Goal: Communication & Community: Share content

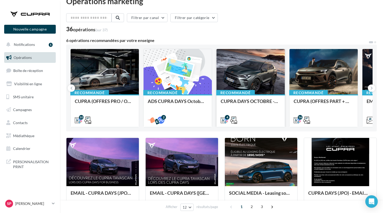
scroll to position [16, 0]
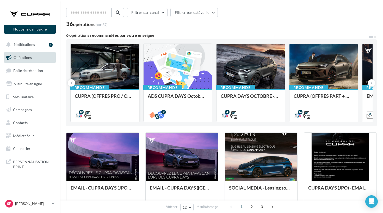
click at [99, 95] on div "CUPRA (OFFRES PRO / OCT) - SOCIAL MEDIA" at bounding box center [105, 98] width 60 height 10
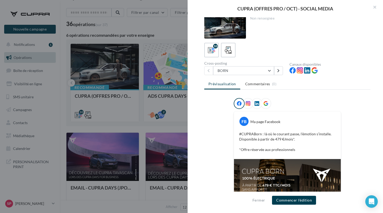
scroll to position [13, 0]
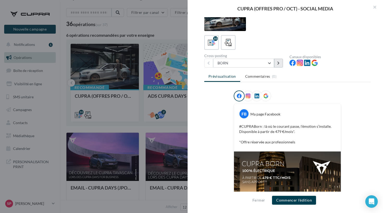
click at [277, 61] on icon at bounding box center [278, 63] width 2 height 4
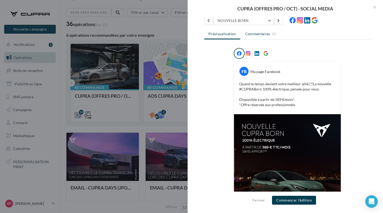
scroll to position [22, 0]
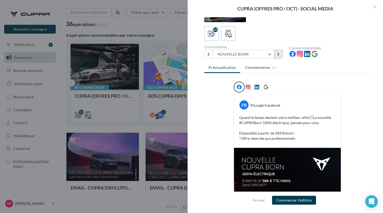
click at [274, 56] on button at bounding box center [278, 54] width 9 height 9
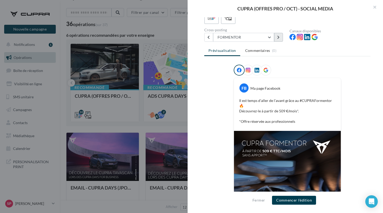
scroll to position [19, 0]
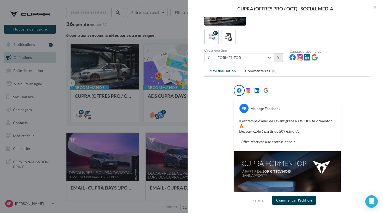
click at [280, 58] on button at bounding box center [278, 57] width 9 height 9
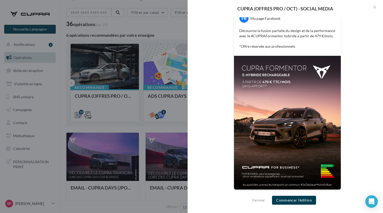
scroll to position [104, 0]
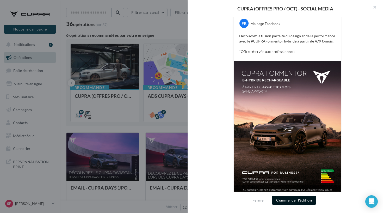
click at [286, 202] on button "Commencer l'édition" at bounding box center [294, 199] width 44 height 9
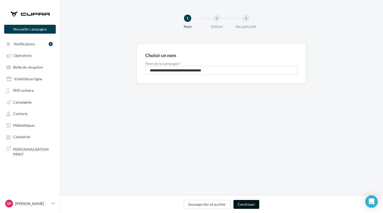
click at [242, 205] on button "Continuer" at bounding box center [246, 204] width 26 height 9
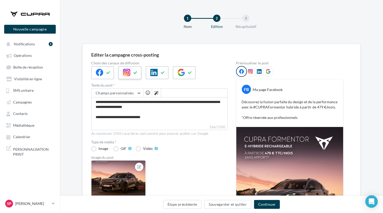
click at [121, 70] on div at bounding box center [129, 72] width 23 height 13
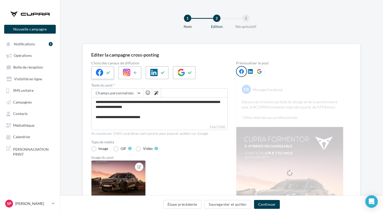
click at [110, 70] on button at bounding box center [108, 73] width 6 height 8
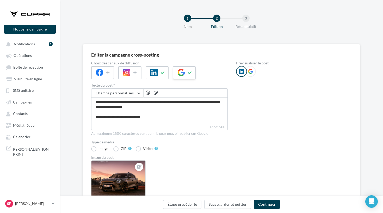
click at [185, 70] on icon at bounding box center [180, 72] width 7 height 7
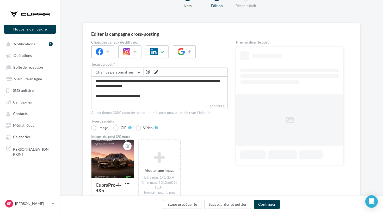
scroll to position [41, 0]
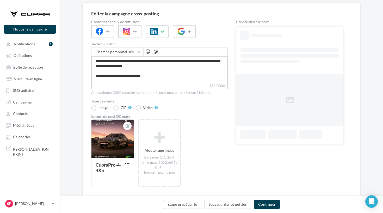
click at [157, 71] on textarea "**********" at bounding box center [159, 69] width 136 height 27
click at [198, 204] on button "Étape précédente" at bounding box center [182, 204] width 39 height 9
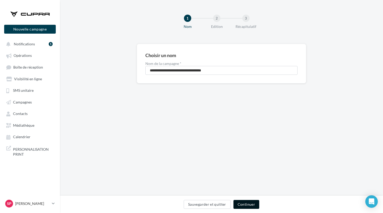
click at [248, 208] on button "Continuer" at bounding box center [246, 204] width 26 height 9
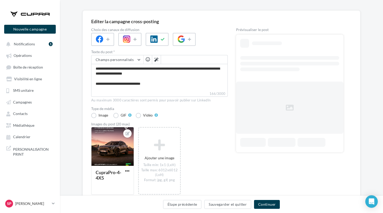
scroll to position [42, 0]
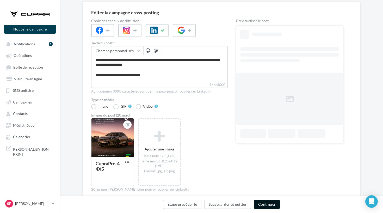
click at [260, 204] on button "Continuer" at bounding box center [267, 204] width 26 height 9
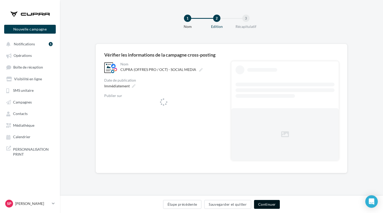
scroll to position [0, 0]
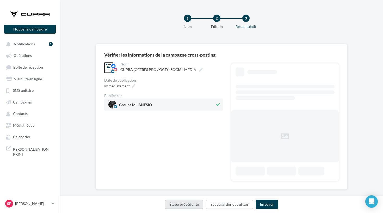
click at [184, 202] on button "Étape précédente" at bounding box center [184, 204] width 39 height 9
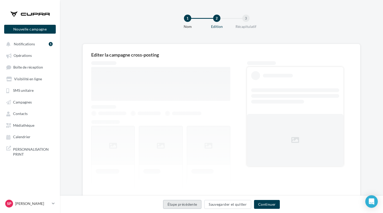
click at [184, 203] on button "Étape précédente" at bounding box center [182, 204] width 39 height 9
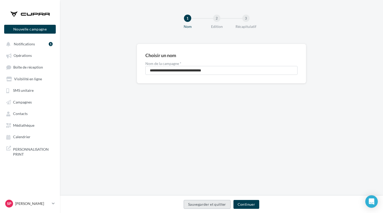
click at [195, 204] on button "Sauvegarder et quitter" at bounding box center [207, 204] width 47 height 9
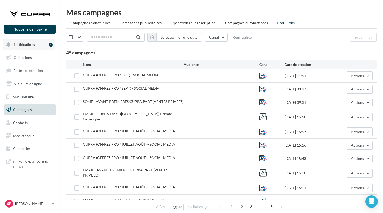
click at [31, 45] on span "Notifications" at bounding box center [24, 44] width 21 height 4
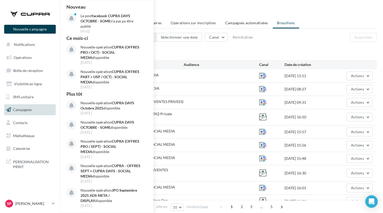
click at [41, 16] on div at bounding box center [30, 14] width 42 height 13
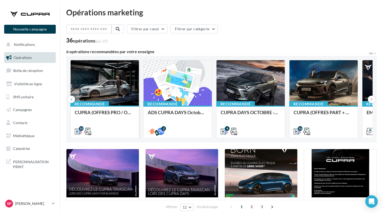
click at [113, 108] on div "Recommandé CUPRA (OFFRES PRO / OCT) - SOCIAL MEDIA" at bounding box center [105, 121] width 68 height 32
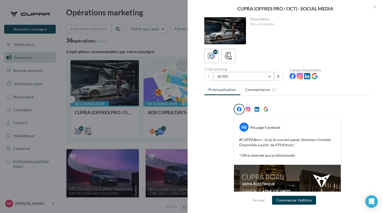
click at [268, 74] on button "BORN" at bounding box center [243, 76] width 61 height 9
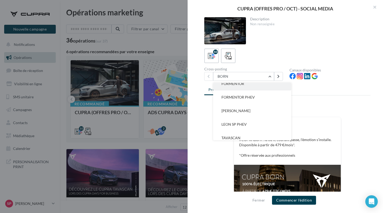
scroll to position [45, 0]
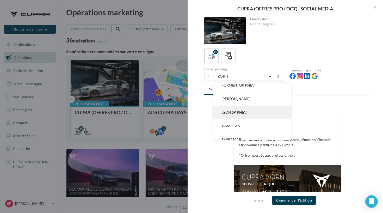
click at [255, 113] on button "LEON SP PHEV" at bounding box center [252, 112] width 78 height 14
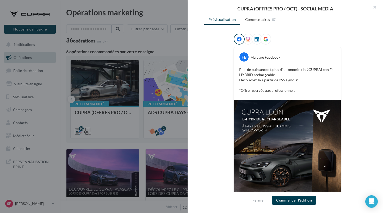
scroll to position [104, 0]
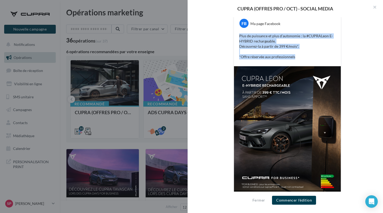
drag, startPoint x: 304, startPoint y: 54, endPoint x: 231, endPoint y: 32, distance: 76.7
click at [231, 32] on div "FB Ma page Facebook Plus de puissance et plus d’autonomie : la #CUPRALeon E-HYB…" at bounding box center [287, 103] width 166 height 206
copy p "Plus de puissance et plus d’autonomie : la #CUPRALeon E-HYBRID rechargeable. Dé…"
click at [297, 197] on button "Commencer l'édition" at bounding box center [294, 199] width 44 height 9
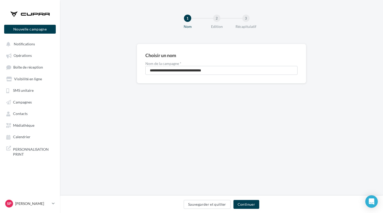
click at [241, 212] on div "Sauvegarder et quitter Continuer" at bounding box center [221, 203] width 323 height 17
click at [241, 201] on button "Continuer" at bounding box center [246, 204] width 26 height 9
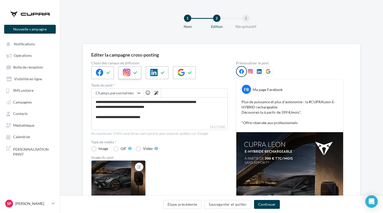
click at [125, 76] on span at bounding box center [126, 73] width 7 height 8
click at [108, 73] on icon at bounding box center [108, 73] width 4 height 4
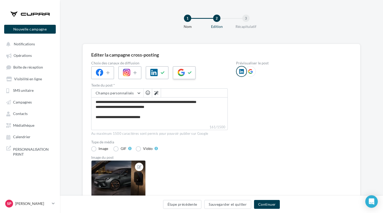
click at [181, 77] on div at bounding box center [184, 72] width 23 height 13
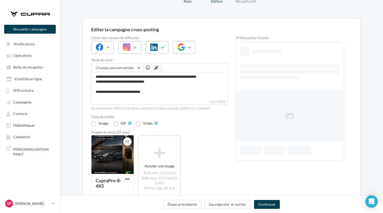
scroll to position [38, 0]
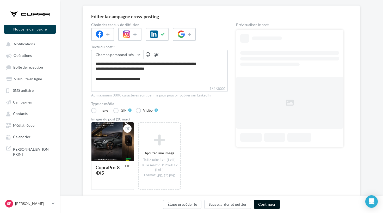
click at [269, 205] on button "Continuer" at bounding box center [267, 204] width 26 height 9
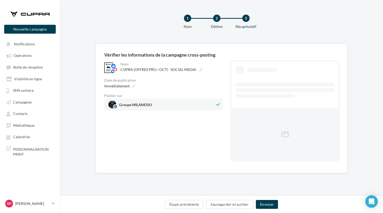
scroll to position [0, 0]
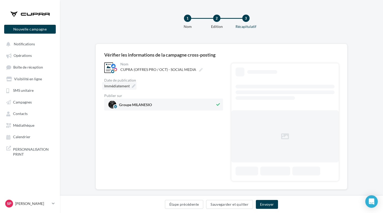
click at [130, 83] on div "Immédiatement" at bounding box center [119, 86] width 34 height 8
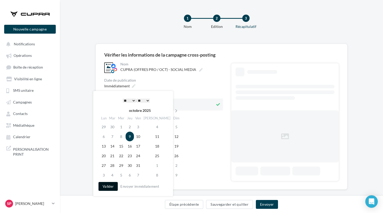
click at [106, 188] on button "Valider" at bounding box center [107, 186] width 19 height 9
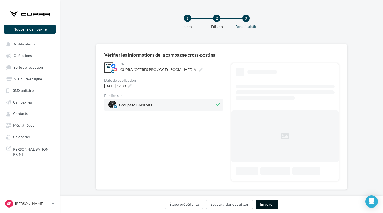
click at [269, 205] on button "Envoyer" at bounding box center [267, 204] width 22 height 9
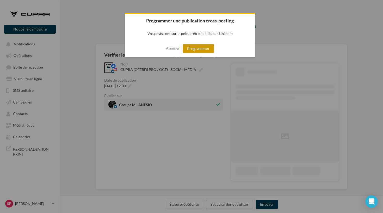
click at [201, 46] on button "Programmer" at bounding box center [198, 48] width 31 height 9
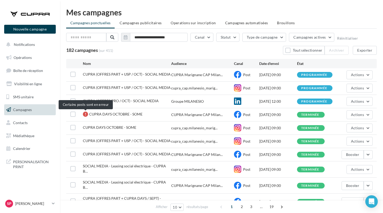
click at [86, 115] on div at bounding box center [85, 113] width 5 height 5
click at [27, 204] on p "[PERSON_NAME]" at bounding box center [32, 203] width 35 height 5
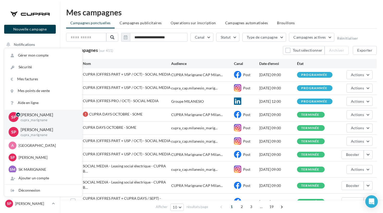
click at [112, 113] on span "CUPRA DAYS OCTOBRE - SOME" at bounding box center [115, 114] width 53 height 4
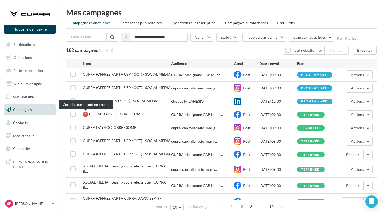
click at [86, 114] on div at bounding box center [85, 113] width 5 height 5
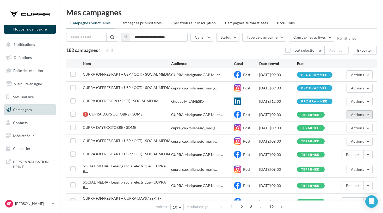
click at [364, 110] on button "Actions" at bounding box center [359, 114] width 26 height 9
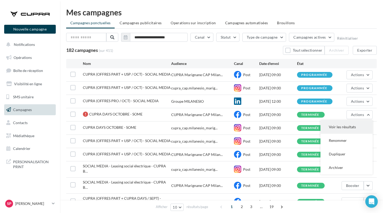
click at [347, 131] on button "Voir les résultats" at bounding box center [346, 127] width 52 height 14
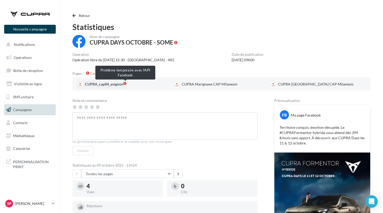
click at [126, 85] on span at bounding box center [124, 83] width 3 height 3
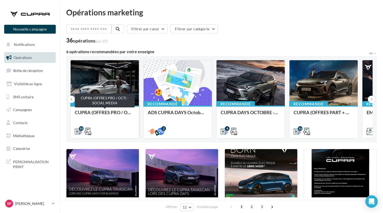
click at [102, 114] on div "CUPRA (OFFRES PRO / OCT) - SOCIAL MEDIA" at bounding box center [105, 115] width 60 height 10
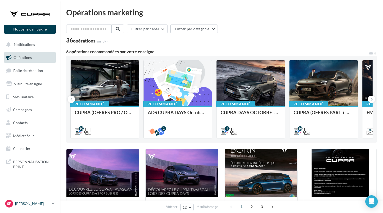
click at [25, 205] on p "[PERSON_NAME]" at bounding box center [32, 203] width 35 height 5
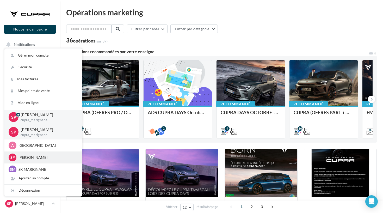
click at [31, 155] on p "[PERSON_NAME]" at bounding box center [46, 157] width 57 height 5
